Goal: Use online tool/utility: Use online tool/utility

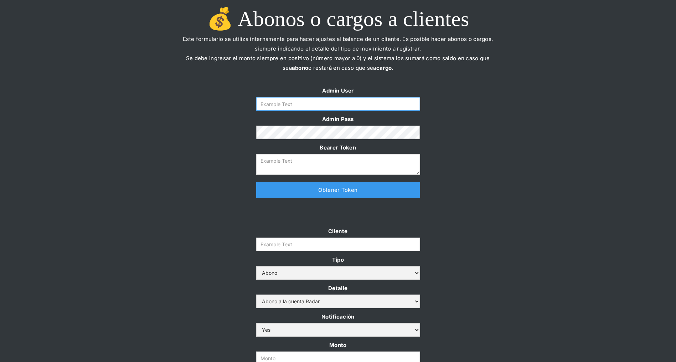
click at [293, 109] on input "Form" at bounding box center [338, 104] width 164 height 14
type input "daniela@somosradar.com"
click at [294, 193] on link "Obtener Token" at bounding box center [338, 190] width 164 height 16
type textarea "eyJhbGciOiJSUzI1NiIsInR5cCI6IkpXVCJ9.eyJkYXRhIjp7ImlkIjoiZGFuaWVsYUBzb21vc3JhZG…"
